Goal: Transaction & Acquisition: Purchase product/service

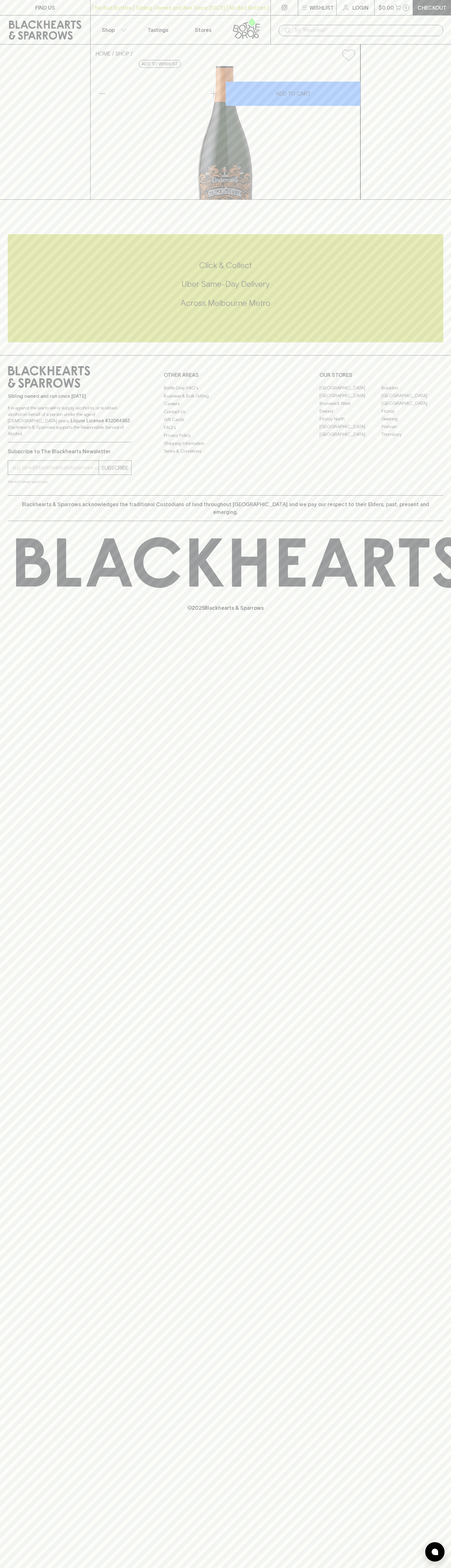
click at [268, 28] on link at bounding box center [248, 29] width 45 height 29
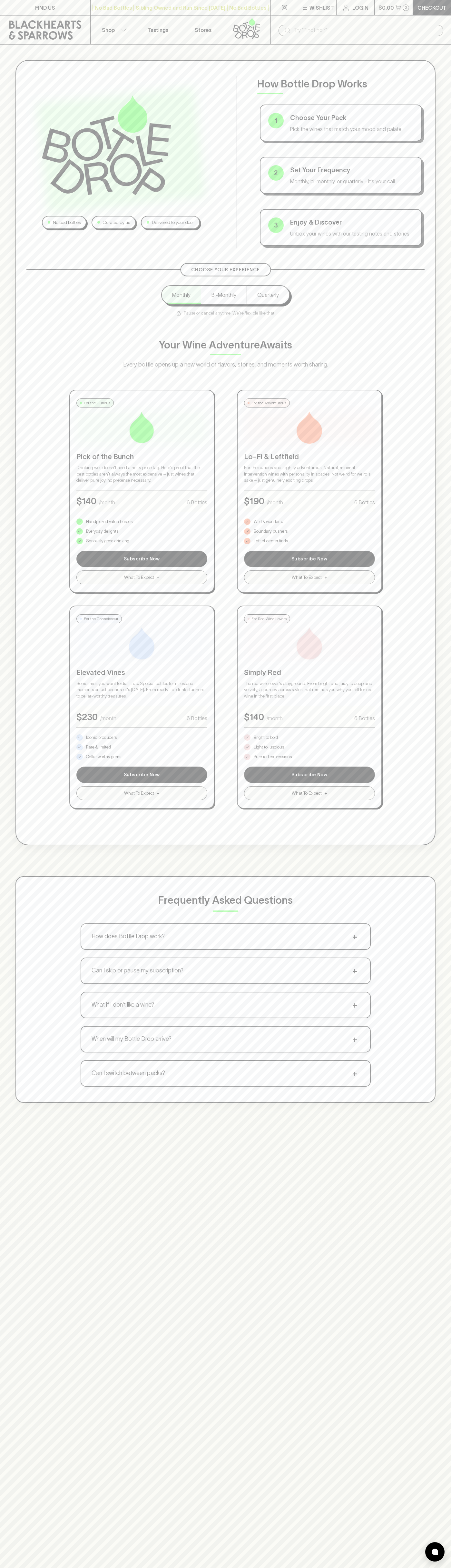
click at [26, 1567] on html "FIND US | No Bad Bottles | Sibling Owned and Run Since [DATE] | No Bad Bottles …" at bounding box center [226, 1013] width 451 height 2026
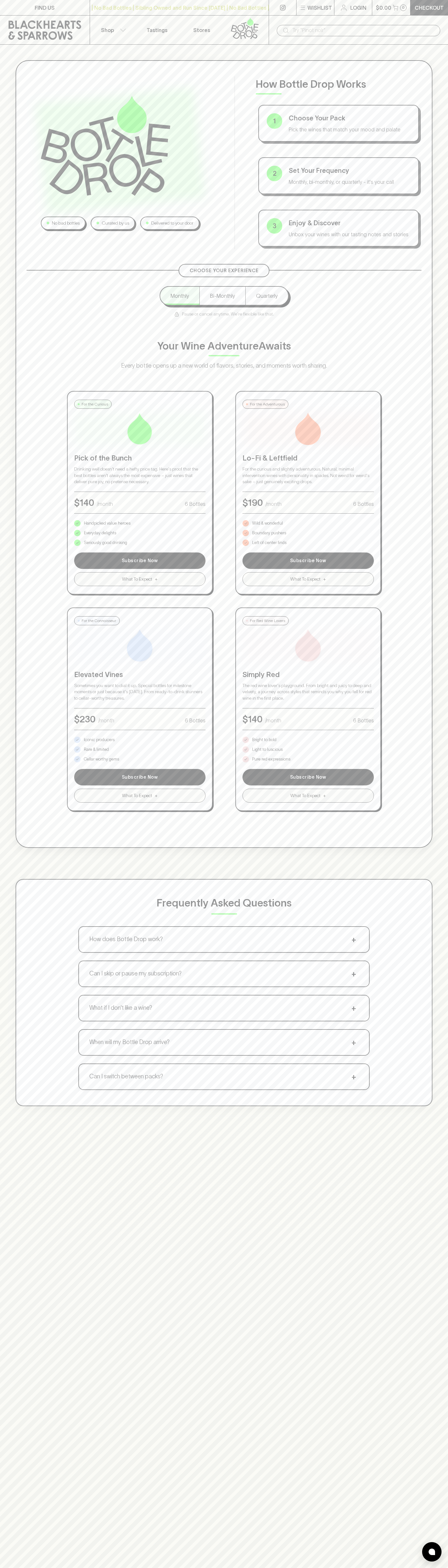
click at [31, 457] on div "Choose Your Experience Monthly Bi-Monthly Quarterly Pause or cancel anytime. We…" at bounding box center [224, 541] width 394 height 541
